Goal: Use online tool/utility: Use online tool/utility

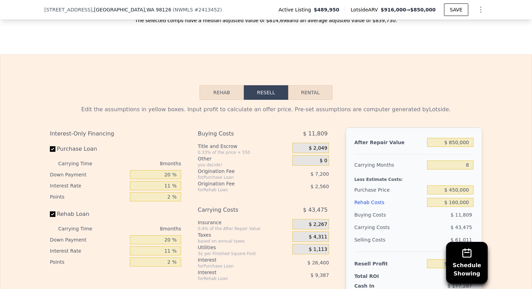
scroll to position [0, 3]
click at [459, 142] on input "$ 850,000" at bounding box center [450, 142] width 46 height 9
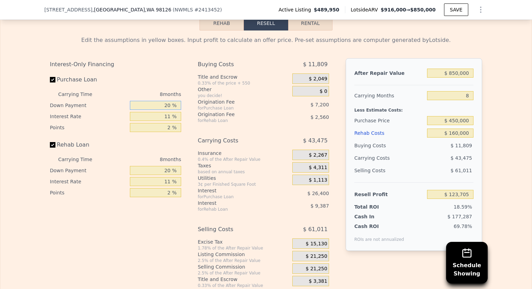
drag, startPoint x: 170, startPoint y: 103, endPoint x: 164, endPoint y: 104, distance: 6.0
click at [164, 104] on input "20 %" at bounding box center [155, 105] width 51 height 9
type input "10 %"
type input "$ 119,501"
type input "10 %"
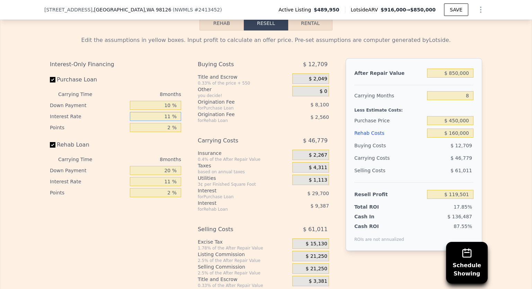
drag, startPoint x: 167, startPoint y: 115, endPoint x: 158, endPoint y: 115, distance: 8.7
click at [158, 115] on input "11 %" at bounding box center [155, 116] width 51 height 9
type input "10 %"
type input "$ 122,205"
type input "10 %"
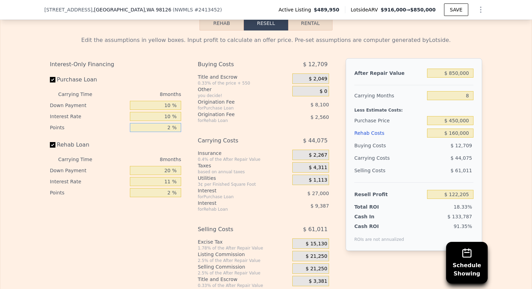
type input "1 %"
type input "$ 126,255"
type input "1 %"
type input "10 %"
type input "$ 124,759"
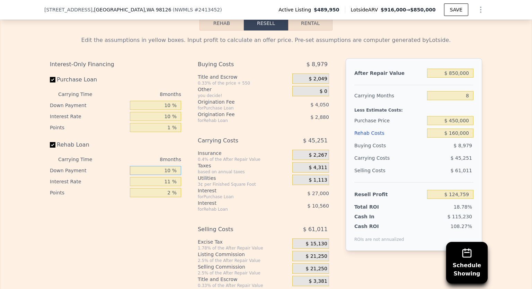
type input "10 %"
type input "$ 125,719"
type input "10 %"
type input "1 %"
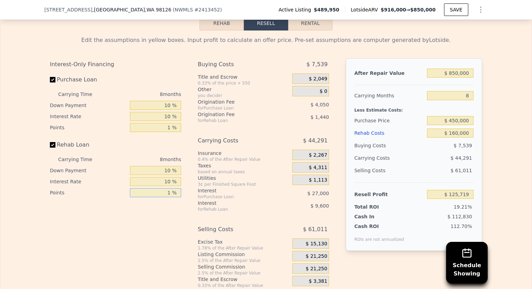
type input "$ 127,159"
type input "1 %"
drag, startPoint x: 457, startPoint y: 119, endPoint x: 452, endPoint y: 121, distance: 5.7
click at [452, 121] on input "$ 450,000" at bounding box center [450, 120] width 46 height 9
type input "$ 485,000"
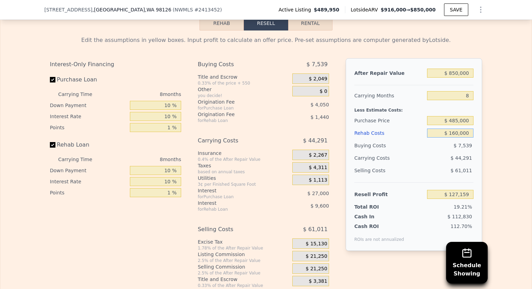
type input "$ 89,624"
type input "$ 1"
type input "$ 260,663"
type input "$ 150"
type input "$ 260,505"
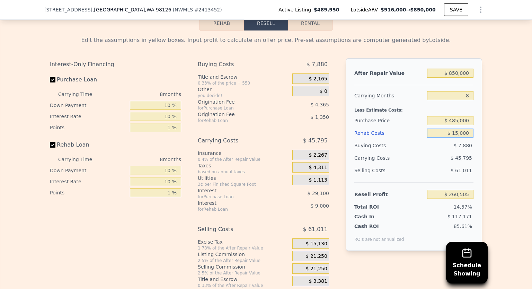
type input "$ 150,000"
type input "$ 100,314"
type input "$ 150,000"
